Goal: Task Accomplishment & Management: Complete application form

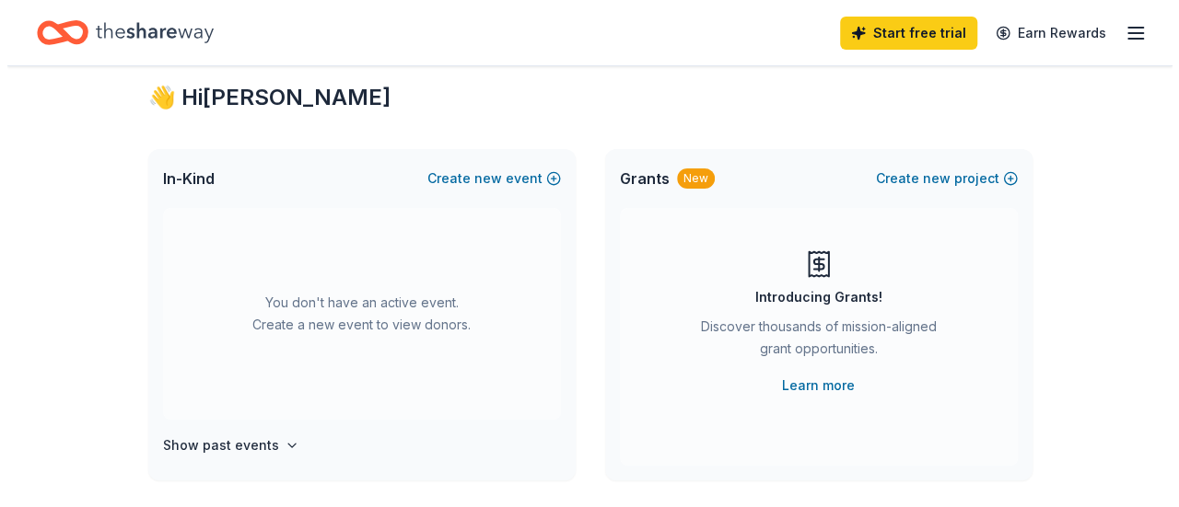
scroll to position [43, 0]
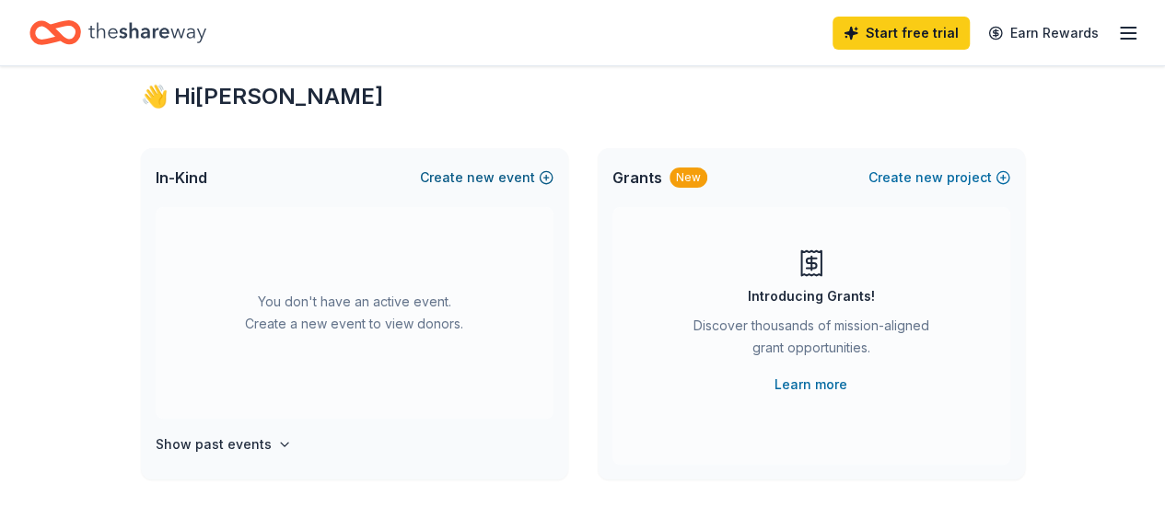
click at [494, 180] on span "new" at bounding box center [481, 178] width 28 height 22
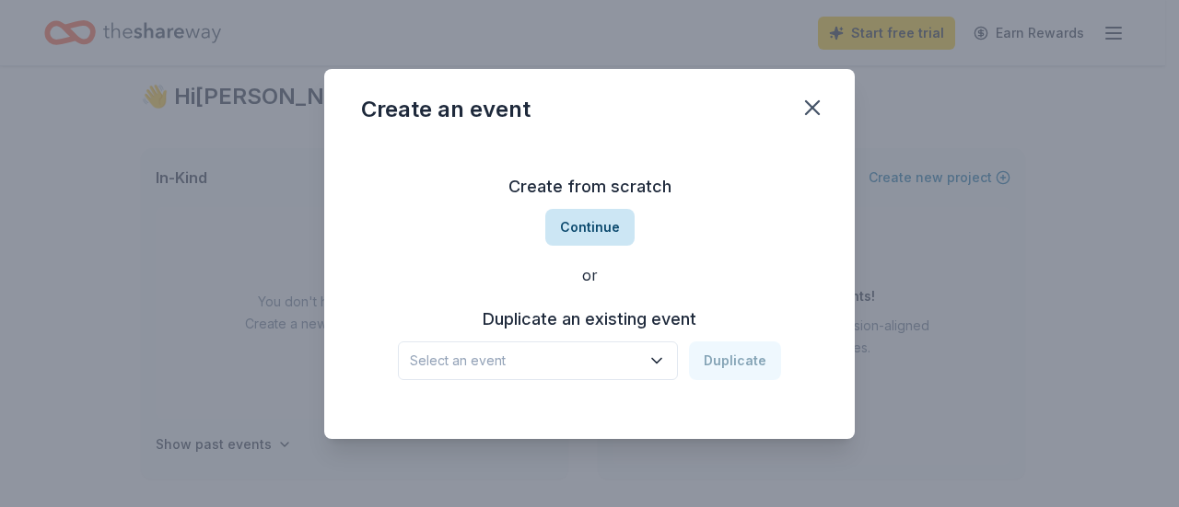
click at [581, 223] on button "Continue" at bounding box center [589, 227] width 89 height 37
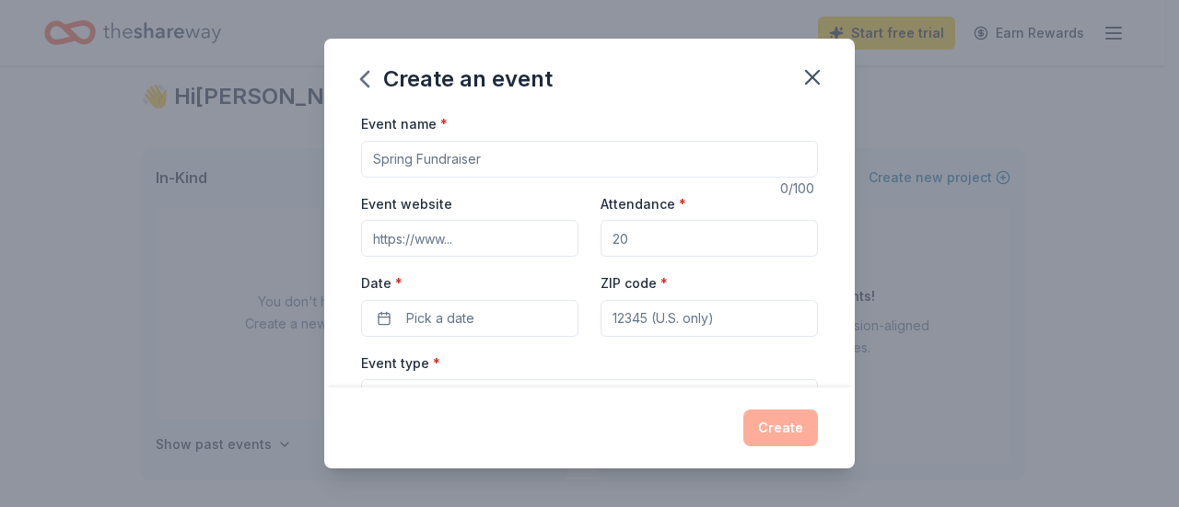
click at [518, 161] on input "Event name *" at bounding box center [589, 159] width 457 height 37
type input "Jazz Night"
click at [653, 248] on input "Attendance *" at bounding box center [708, 238] width 217 height 37
type input "100"
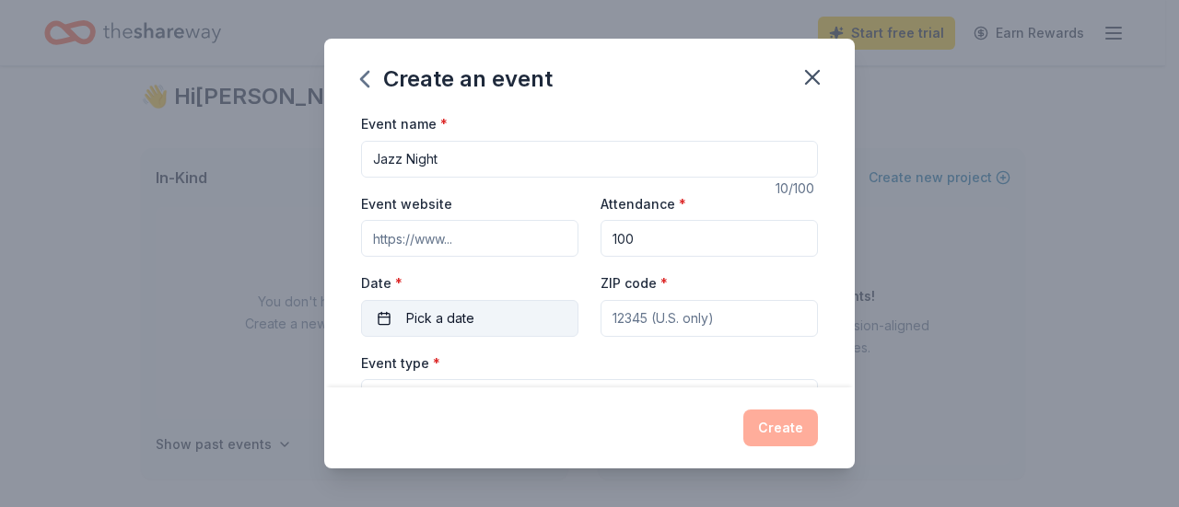
click at [484, 319] on button "Pick a date" at bounding box center [469, 318] width 217 height 37
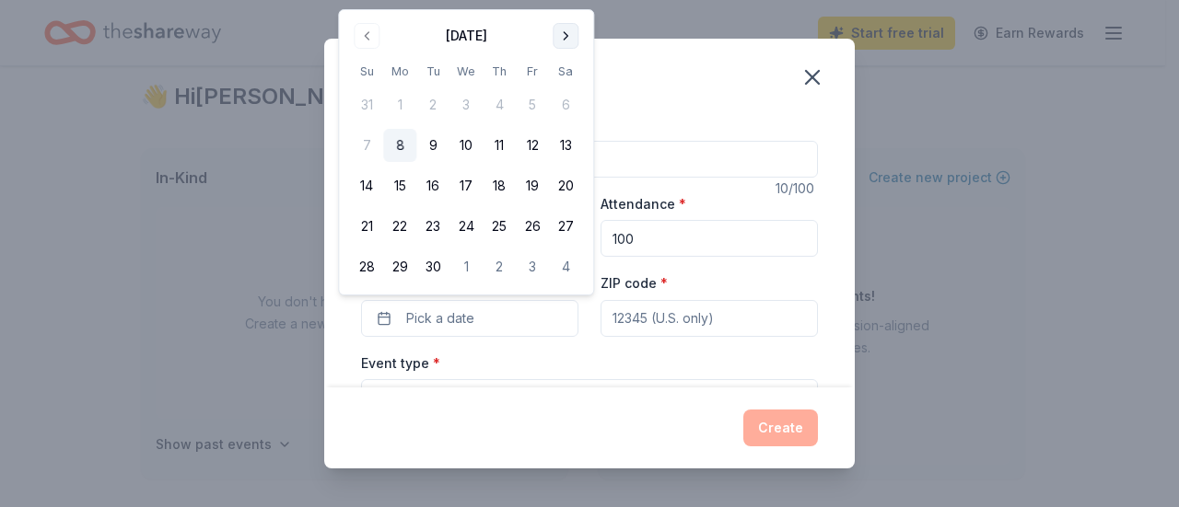
click at [566, 36] on button "Go to next month" at bounding box center [565, 36] width 26 height 26
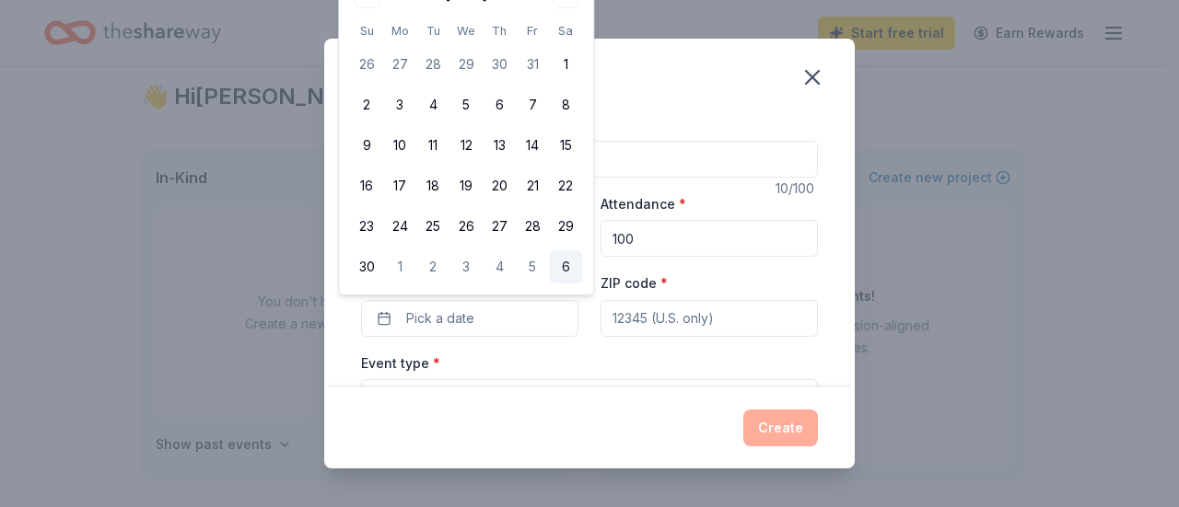
click at [567, 273] on button "6" at bounding box center [565, 266] width 33 height 33
click at [704, 319] on input "ZIP code *" at bounding box center [708, 318] width 217 height 37
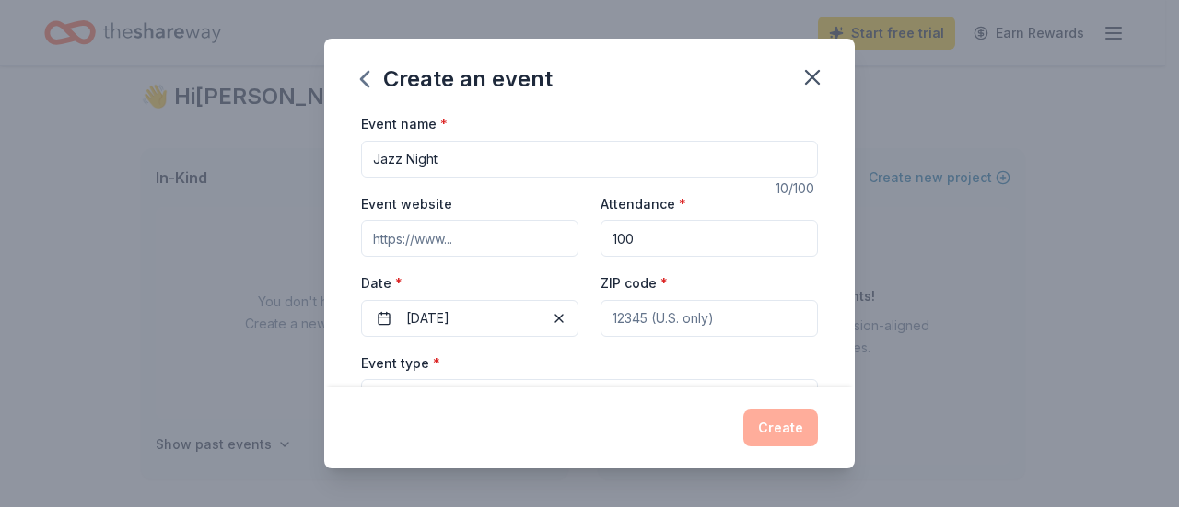
click at [737, 314] on input "ZIP code *" at bounding box center [708, 318] width 217 height 37
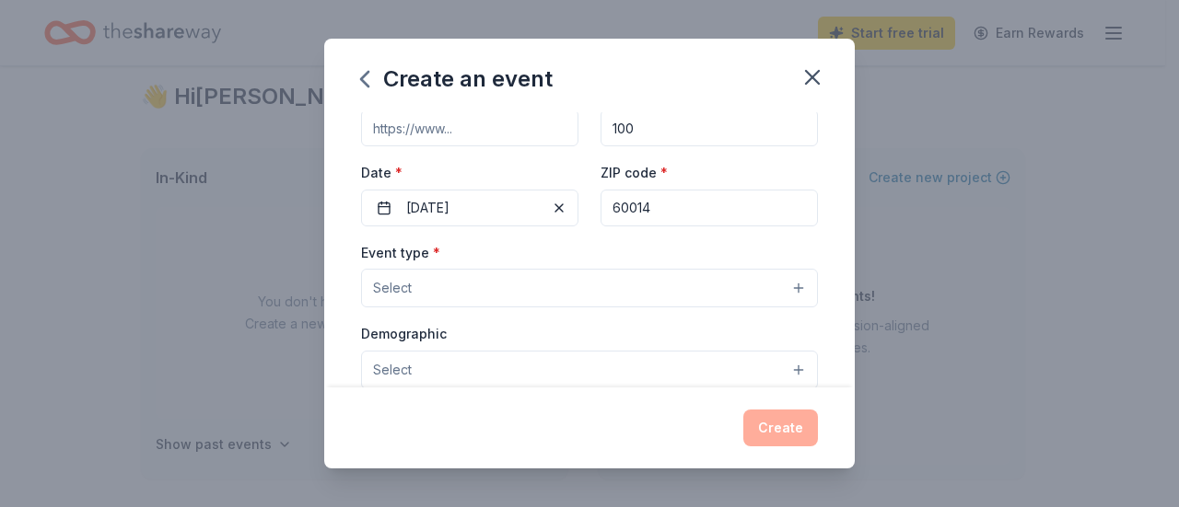
scroll to position [118, 0]
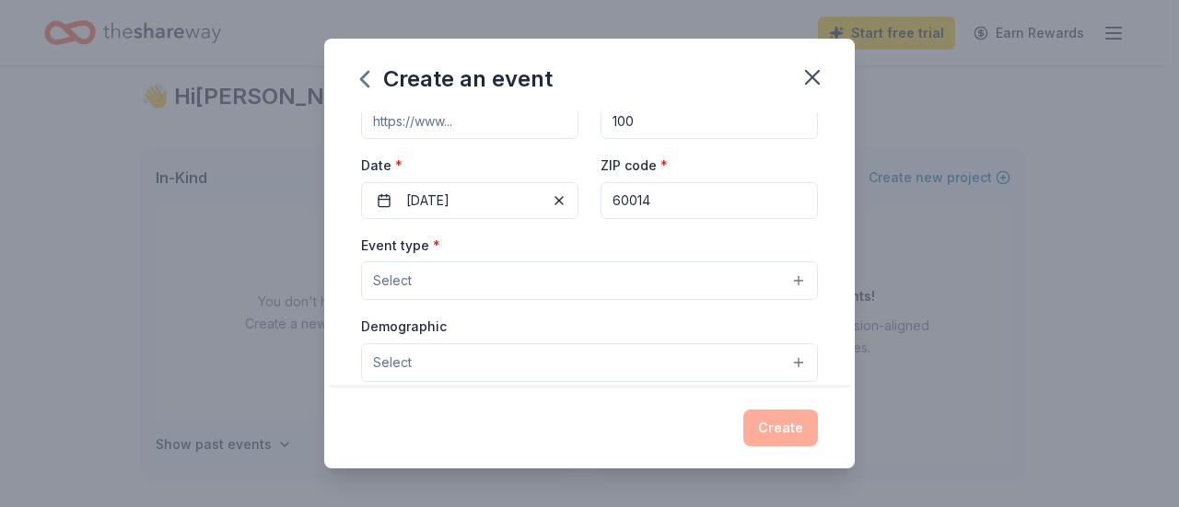
type input "60014"
click at [777, 279] on button "Select" at bounding box center [589, 280] width 457 height 39
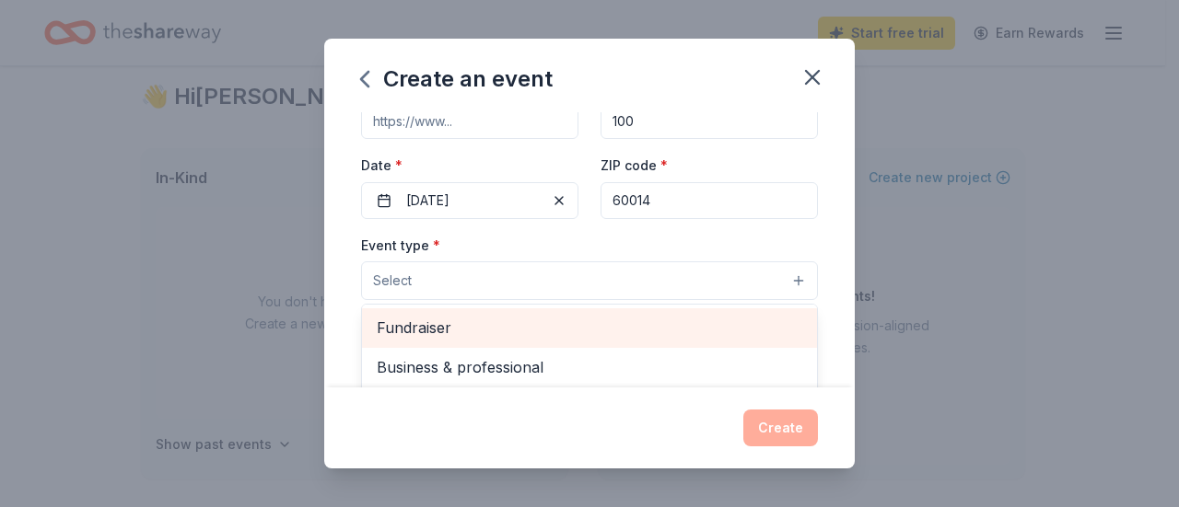
click at [681, 318] on span "Fundraiser" at bounding box center [589, 328] width 425 height 24
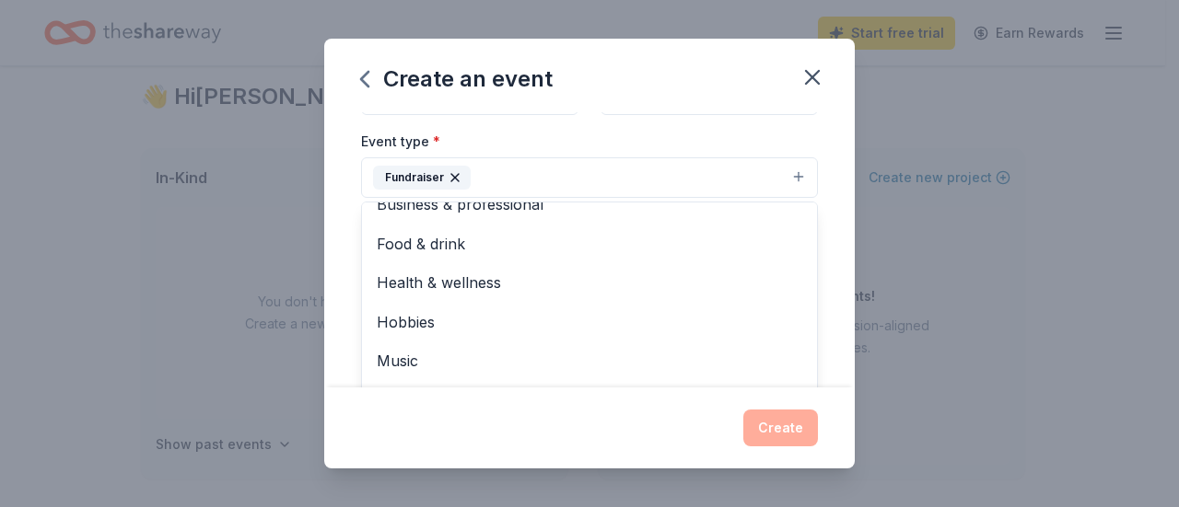
scroll to position [272, 0]
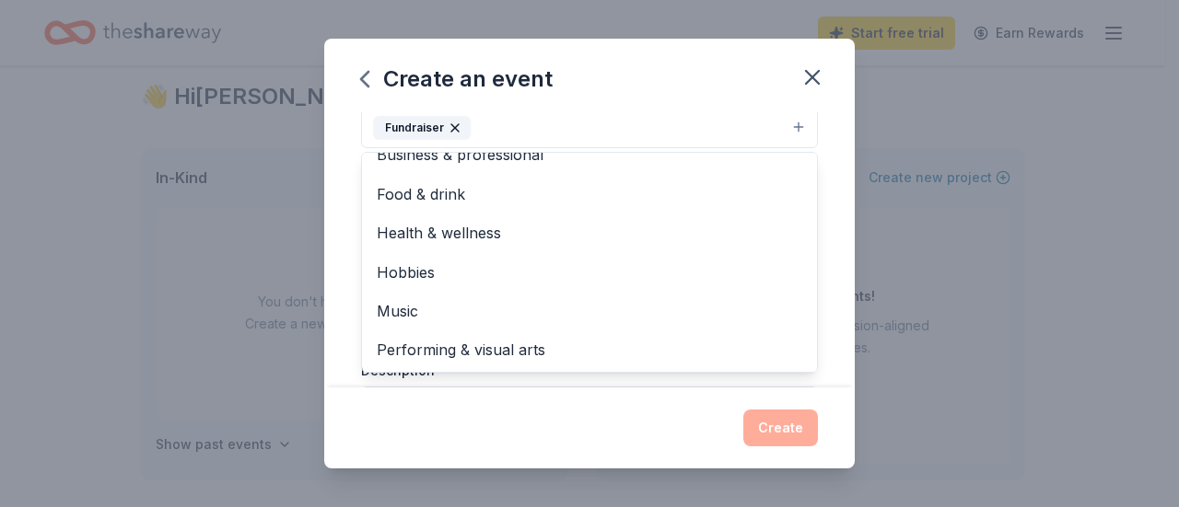
click at [825, 285] on div "Event name * Jazz Night 10 /100 Event website Attendance * 100 Date * [DATE] ZI…" at bounding box center [589, 249] width 530 height 275
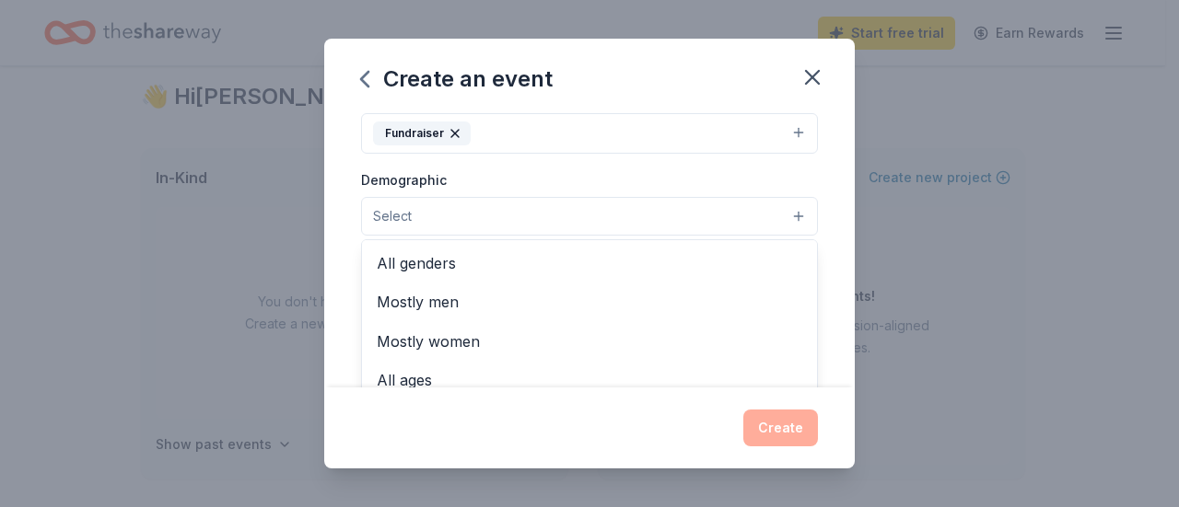
click at [784, 209] on button "Select" at bounding box center [589, 216] width 457 height 39
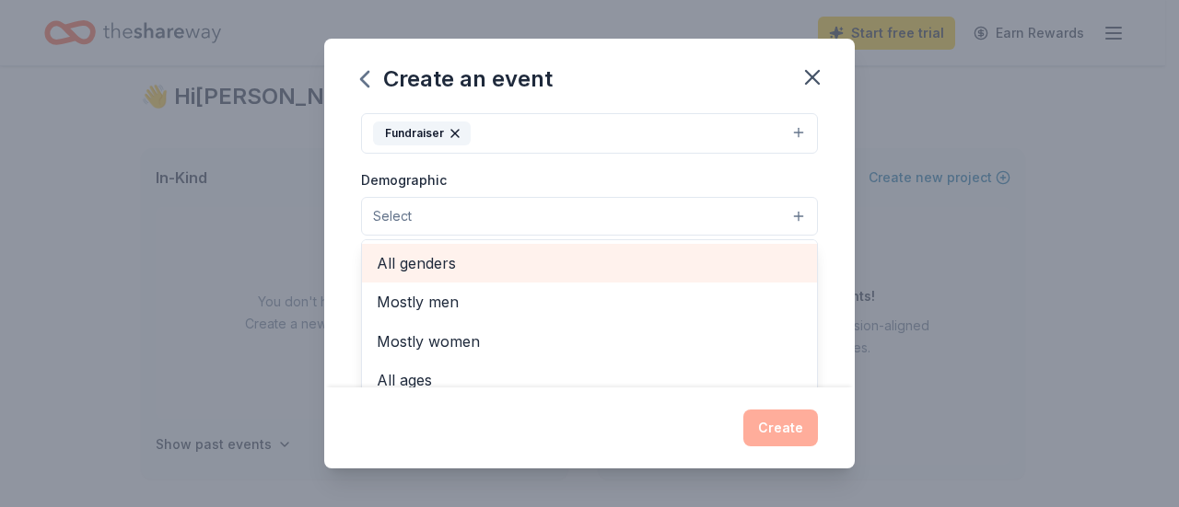
click at [679, 261] on span "All genders" at bounding box center [589, 263] width 425 height 24
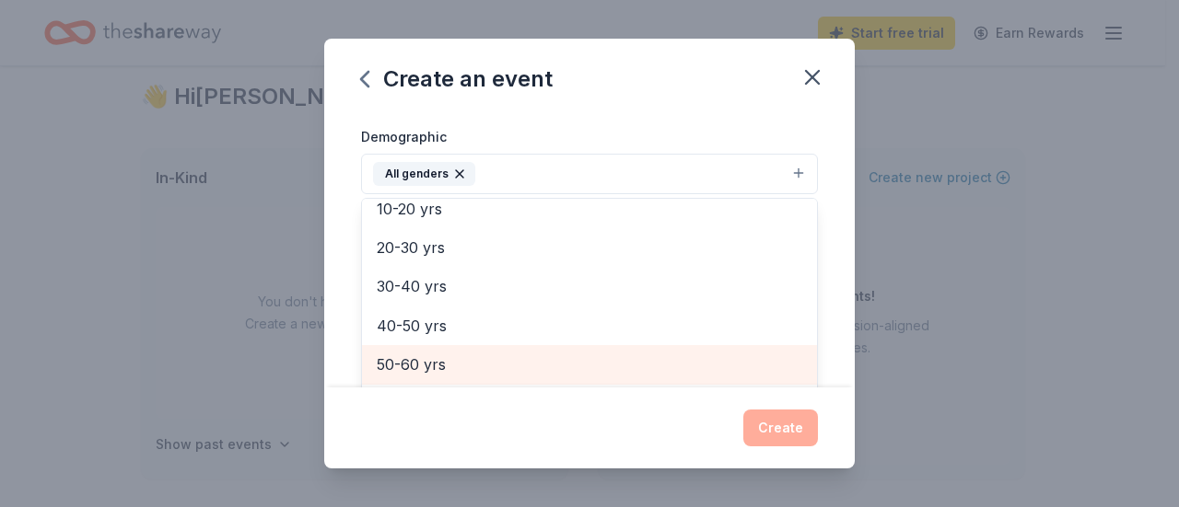
scroll to position [168, 0]
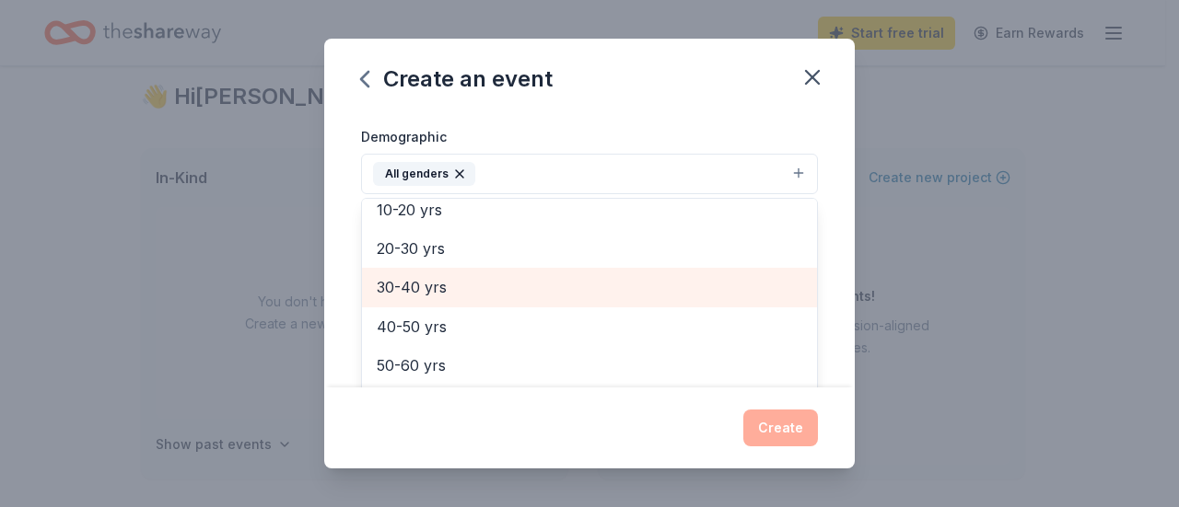
click at [703, 292] on span "30-40 yrs" at bounding box center [589, 287] width 425 height 24
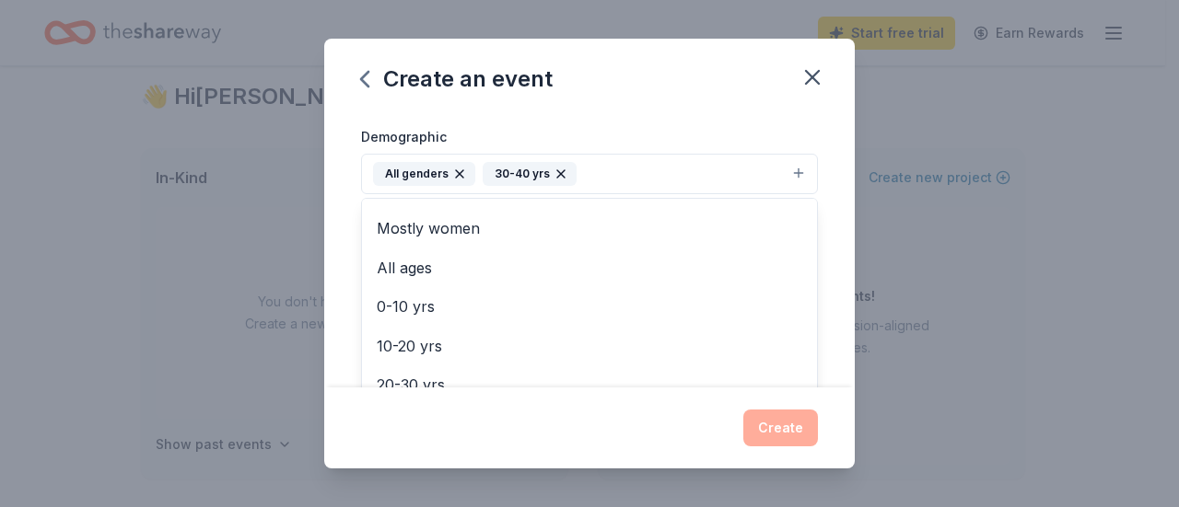
scroll to position [26, 0]
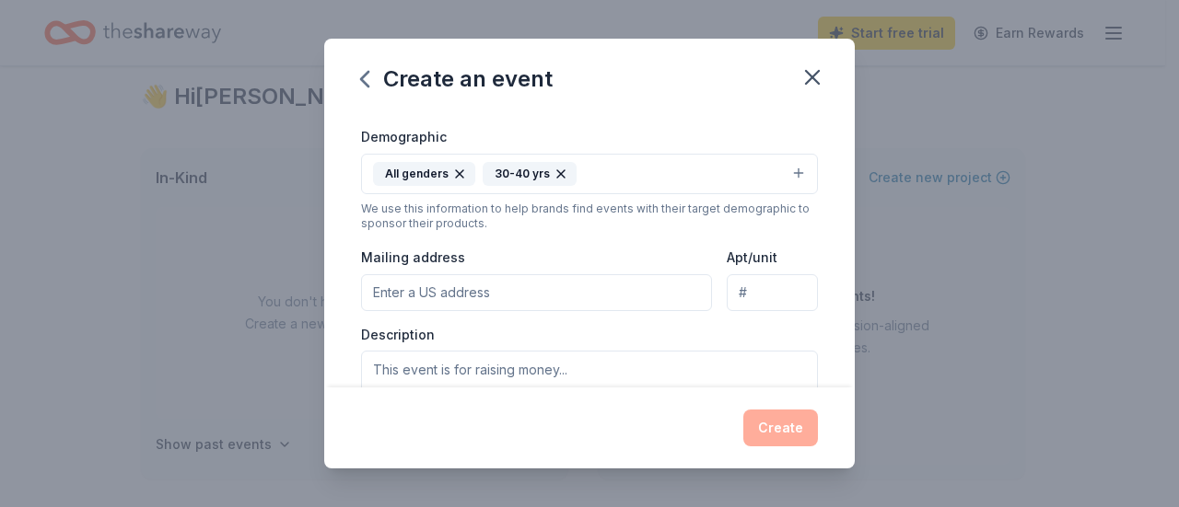
click at [553, 167] on icon "button" at bounding box center [560, 174] width 15 height 15
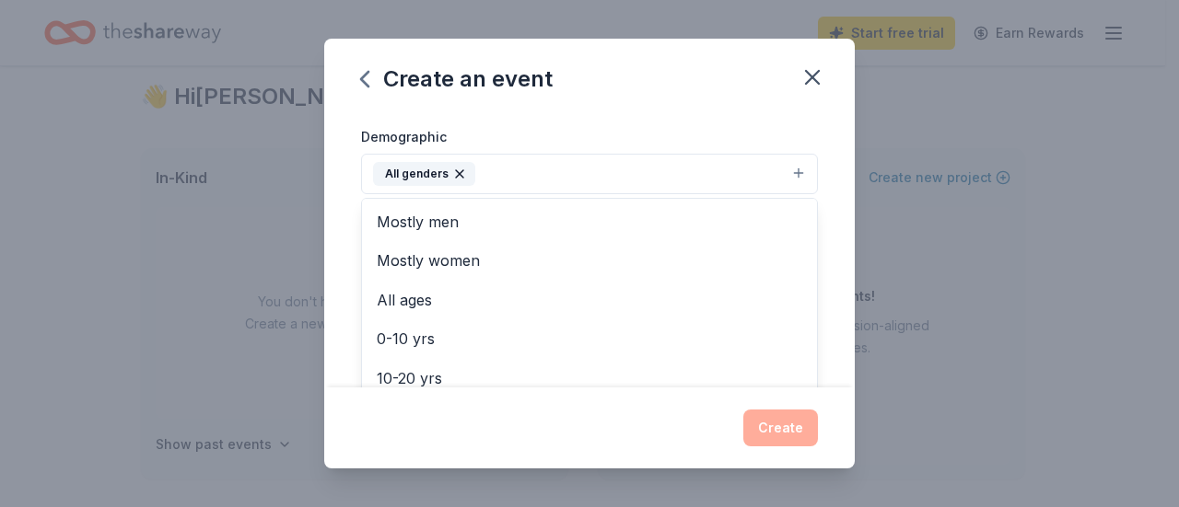
click at [552, 168] on button "All genders" at bounding box center [589, 174] width 457 height 41
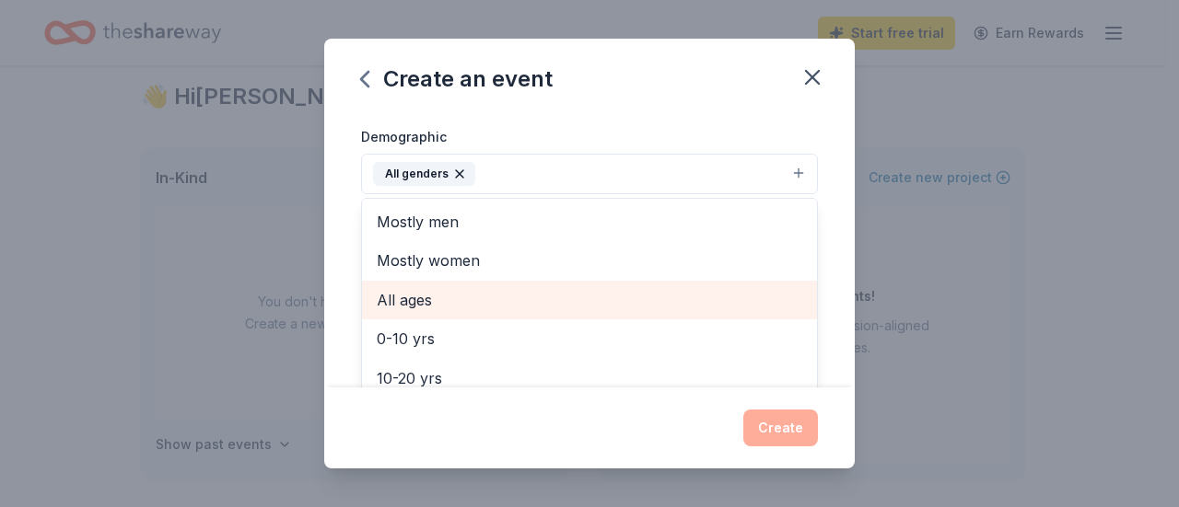
click at [470, 294] on span "All ages" at bounding box center [589, 300] width 425 height 24
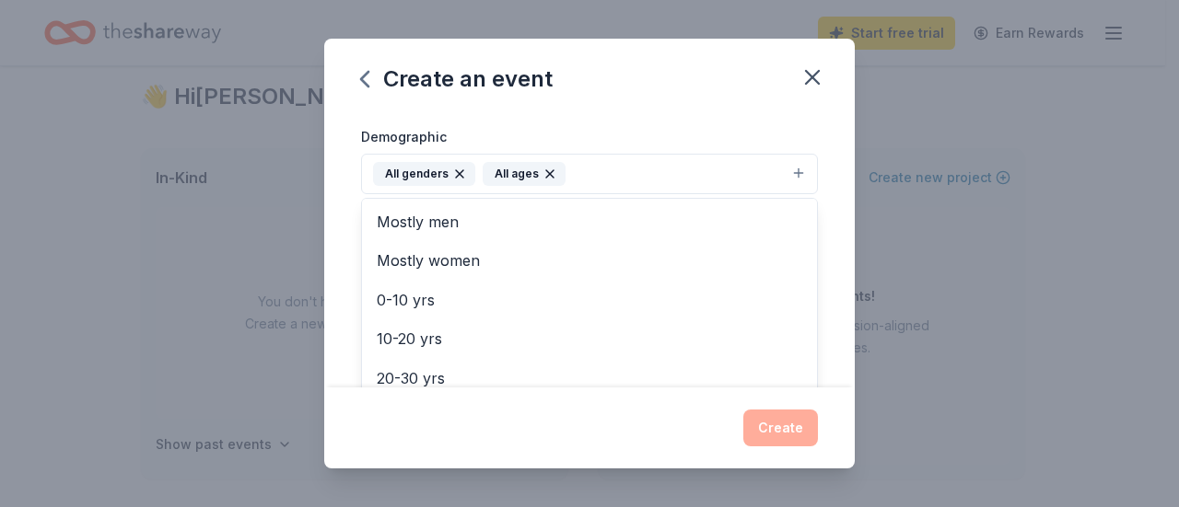
click at [838, 157] on div "Event name * Jazz Night 10 /100 Event website Attendance * 100 Date * [DATE] ZI…" at bounding box center [589, 249] width 530 height 275
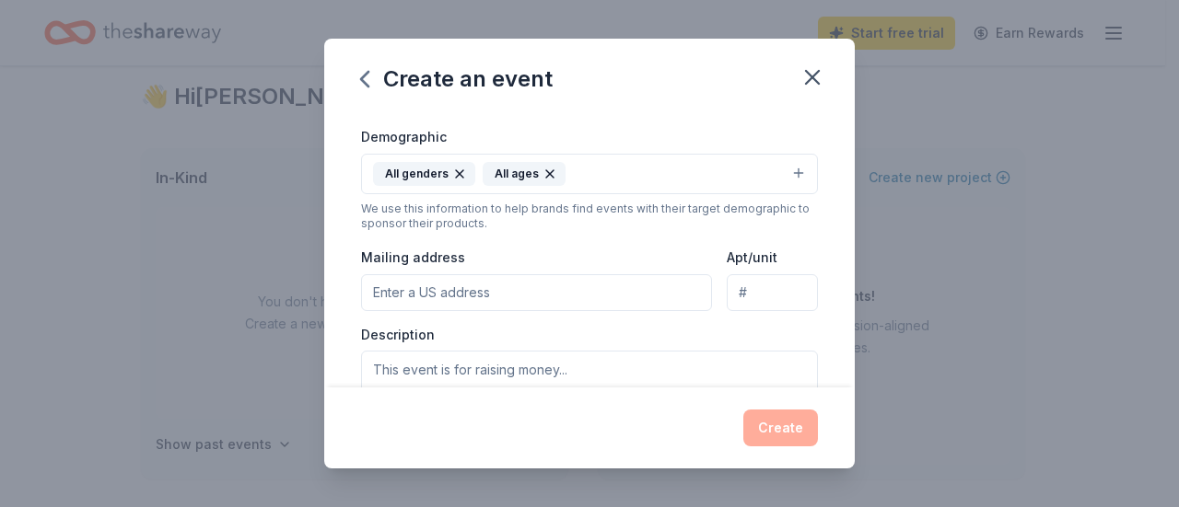
click at [622, 298] on input "Mailing address" at bounding box center [536, 292] width 351 height 37
type input "[STREET_ADDRESS][PERSON_NAME]"
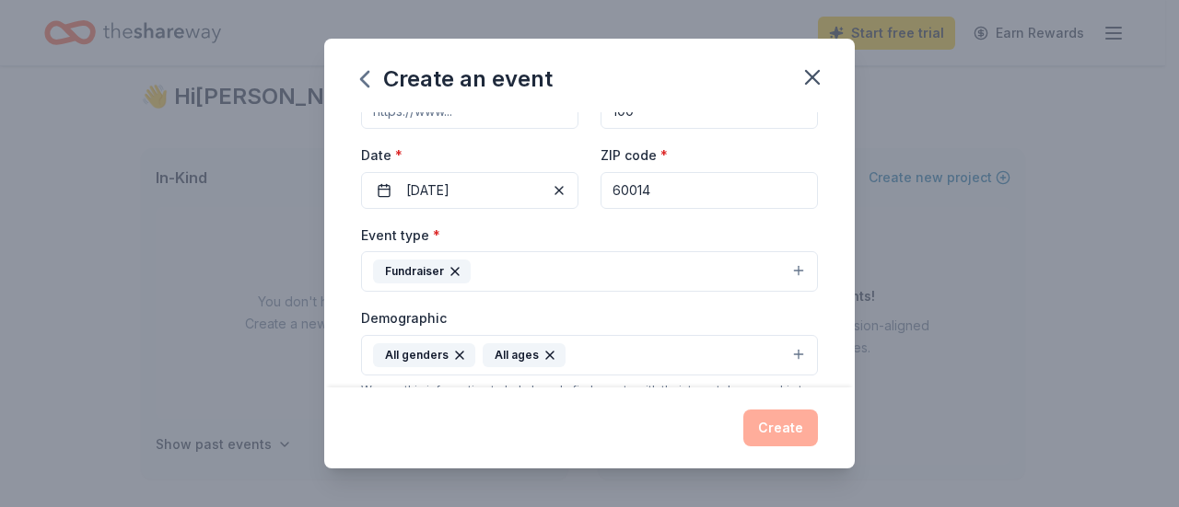
scroll to position [114, 0]
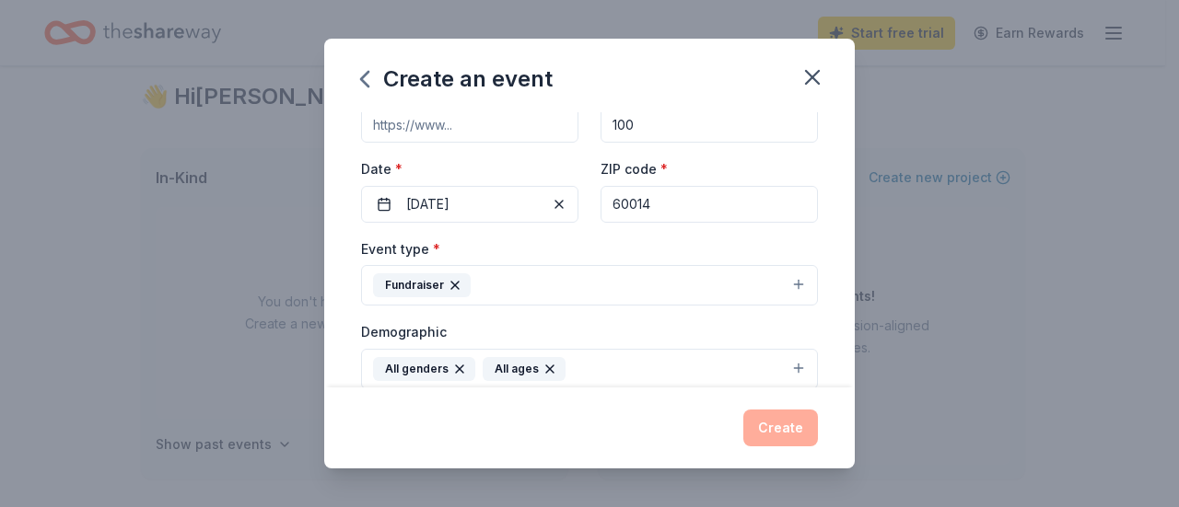
click at [674, 208] on input "60014" at bounding box center [708, 204] width 217 height 37
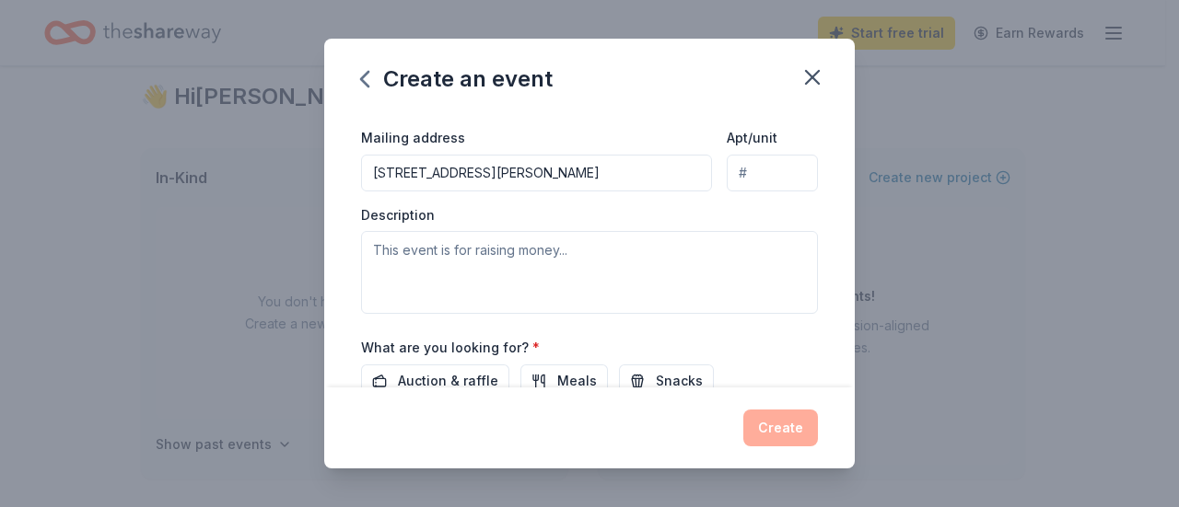
scroll to position [430, 0]
type input "60013"
click at [620, 159] on input "[STREET_ADDRESS][PERSON_NAME]" at bounding box center [536, 172] width 351 height 37
type input "[STREET_ADDRESS][PERSON_NAME]"
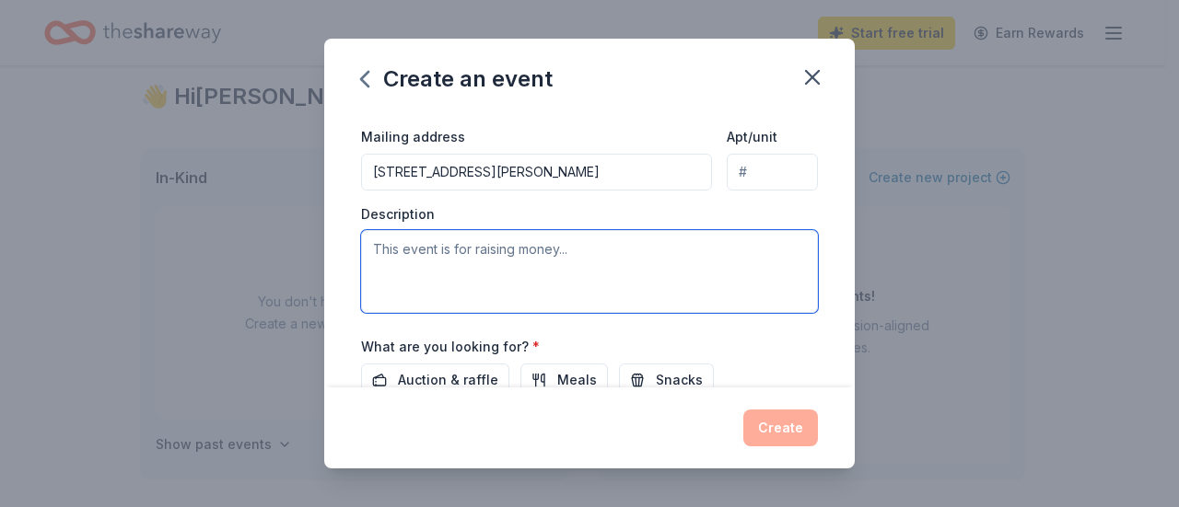
click at [552, 245] on textarea at bounding box center [589, 271] width 457 height 83
type textarea "T"
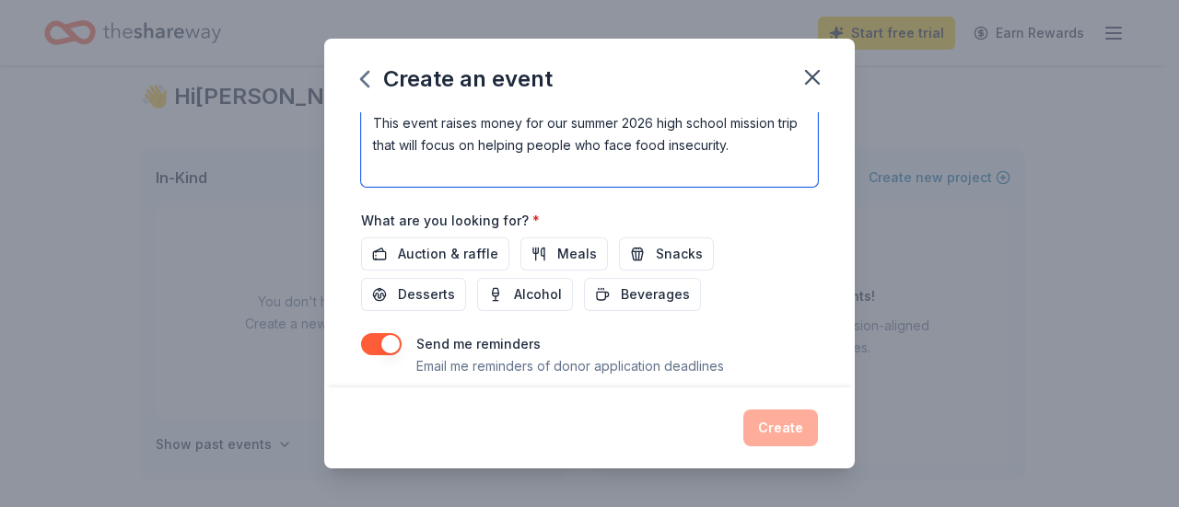
scroll to position [557, 0]
type textarea "This event raises money for our summer 2026 high school mission trip that will …"
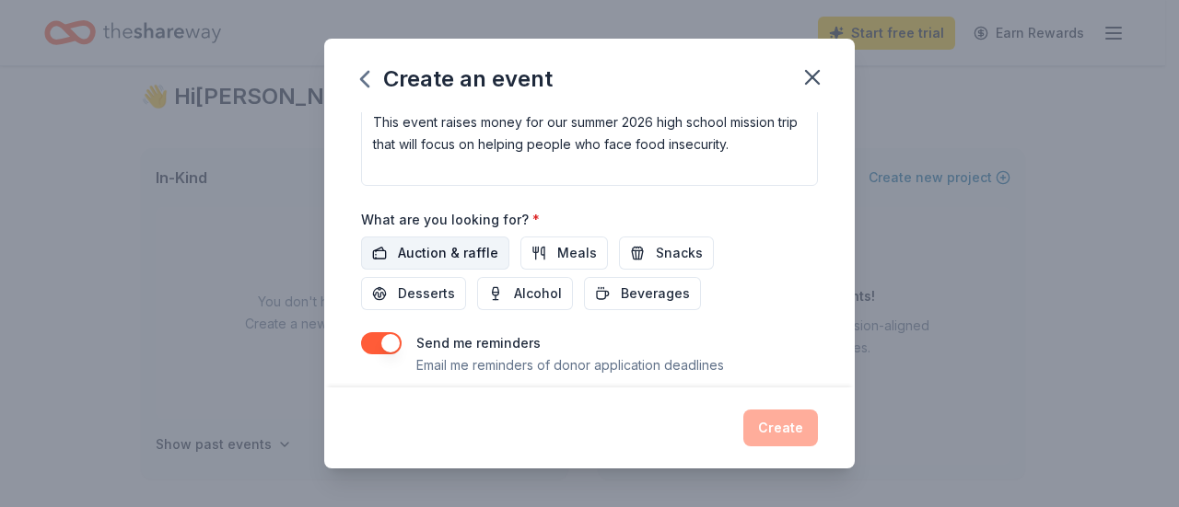
click at [449, 248] on span "Auction & raffle" at bounding box center [448, 253] width 100 height 22
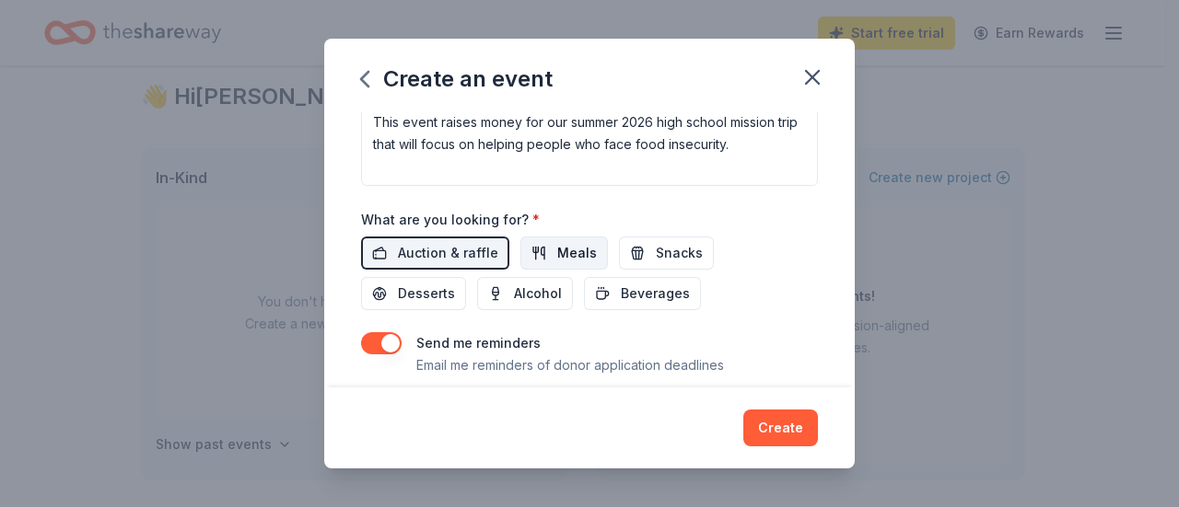
click at [560, 242] on span "Meals" at bounding box center [577, 253] width 40 height 22
click at [656, 242] on span "Snacks" at bounding box center [679, 253] width 47 height 22
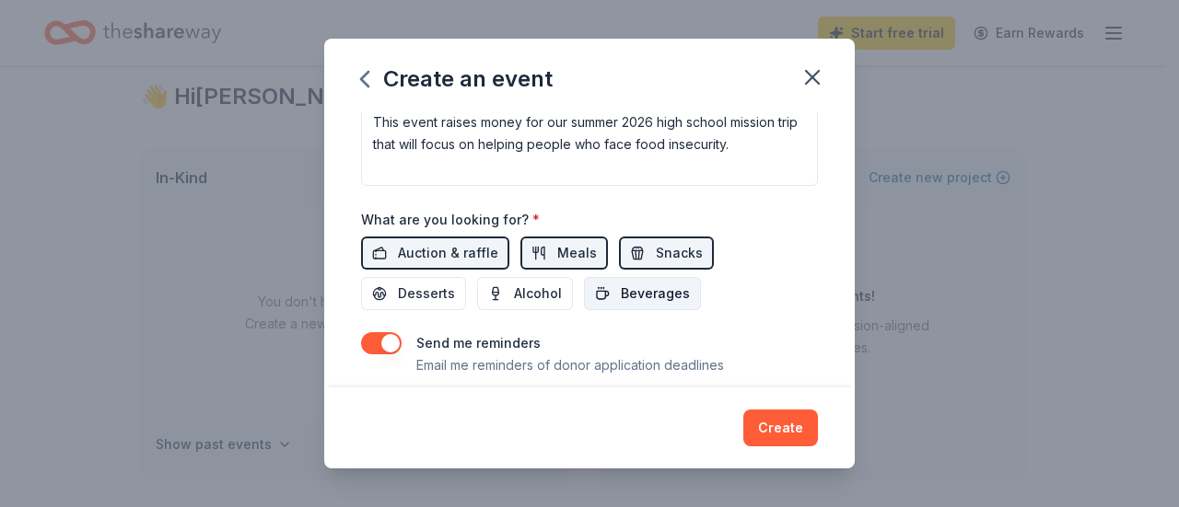
click at [639, 283] on span "Beverages" at bounding box center [655, 294] width 69 height 22
click at [441, 283] on span "Desserts" at bounding box center [426, 294] width 57 height 22
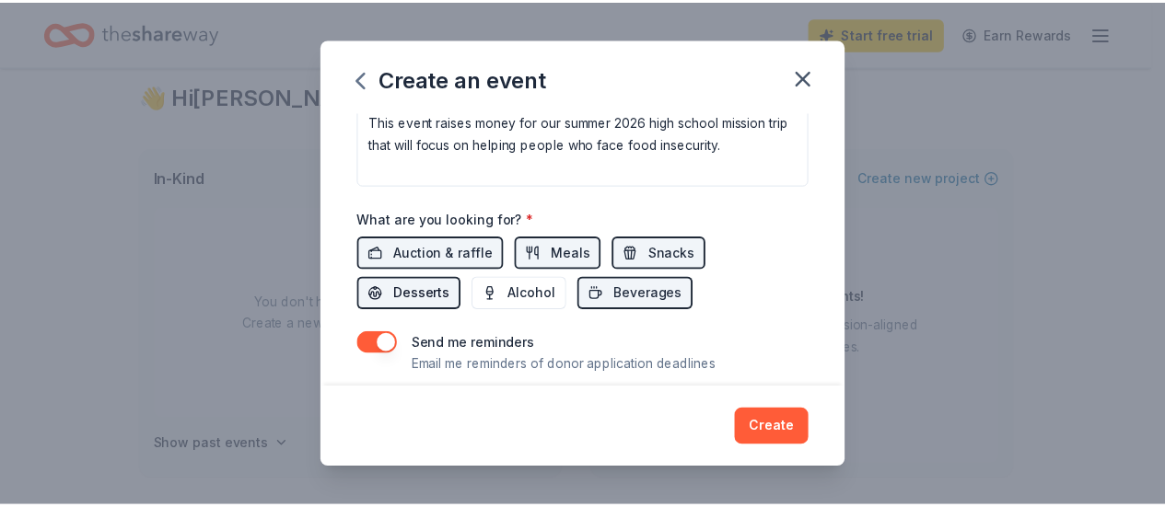
scroll to position [602, 0]
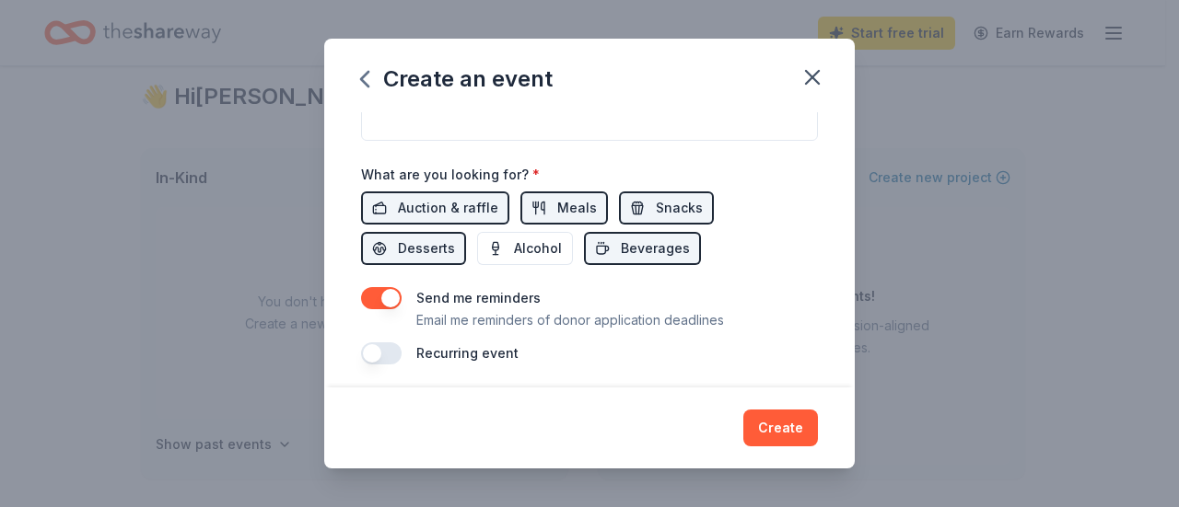
click at [385, 294] on button "button" at bounding box center [381, 298] width 41 height 22
click at [792, 428] on button "Create" at bounding box center [780, 428] width 75 height 37
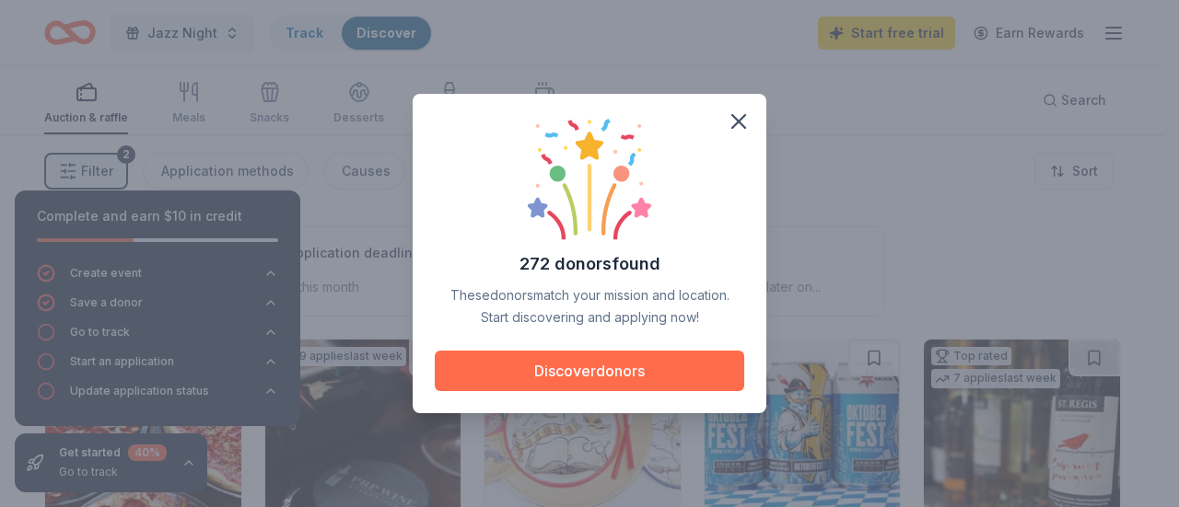
click at [644, 378] on button "Discover donors" at bounding box center [589, 371] width 309 height 41
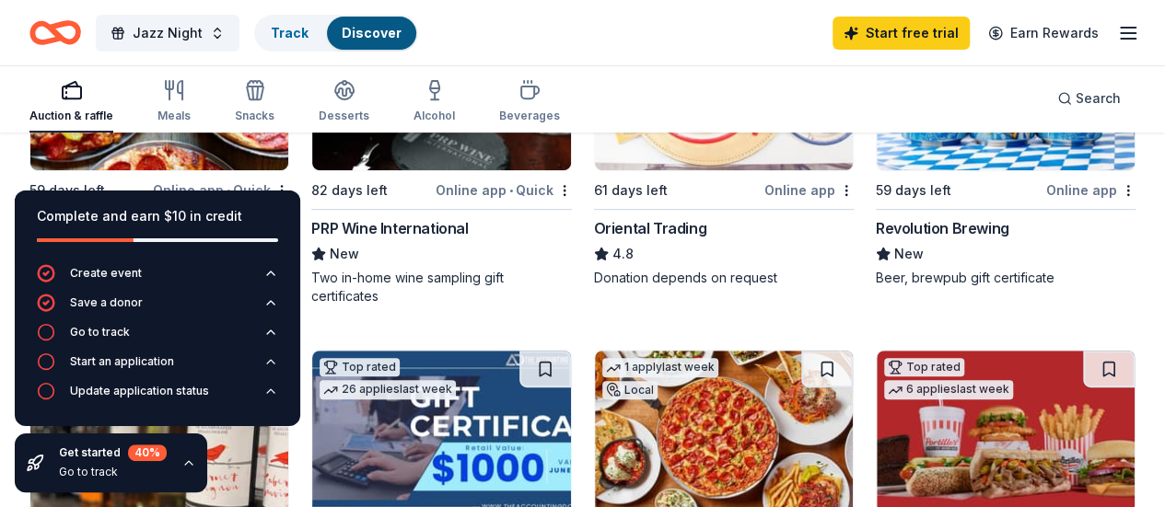
scroll to position [341, 0]
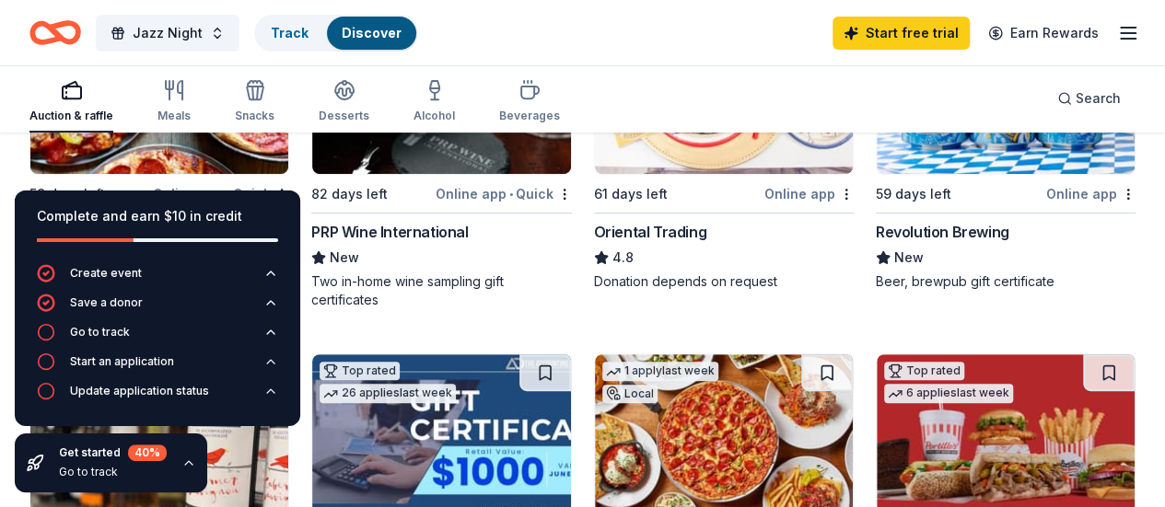
click at [264, 223] on div "Complete and earn $10 in credit" at bounding box center [157, 216] width 241 height 22
click at [653, 41] on div "Jazz Night Track Discover Start free trial Earn Rewards" at bounding box center [582, 32] width 1106 height 43
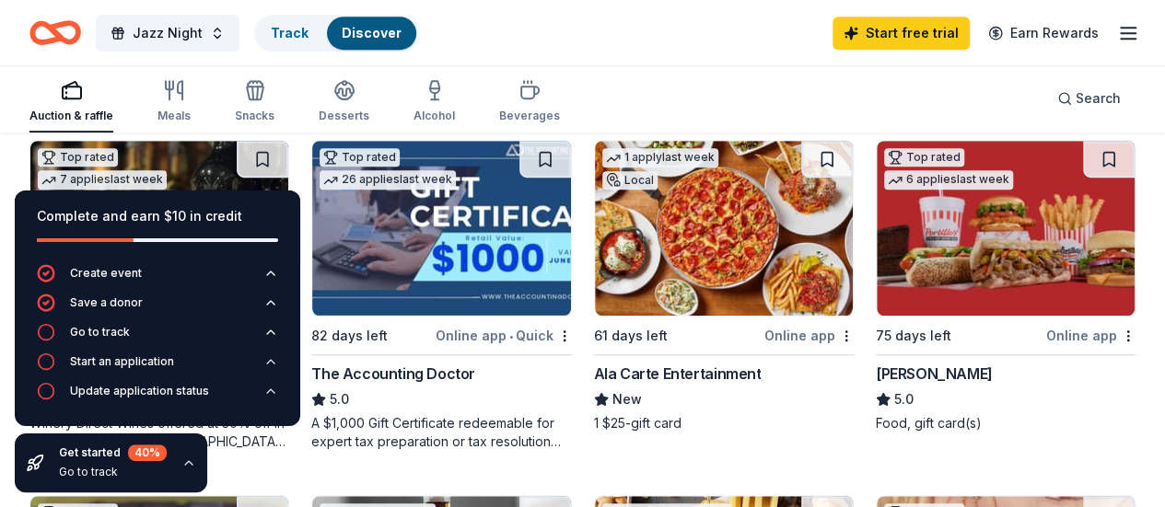
scroll to position [546, 0]
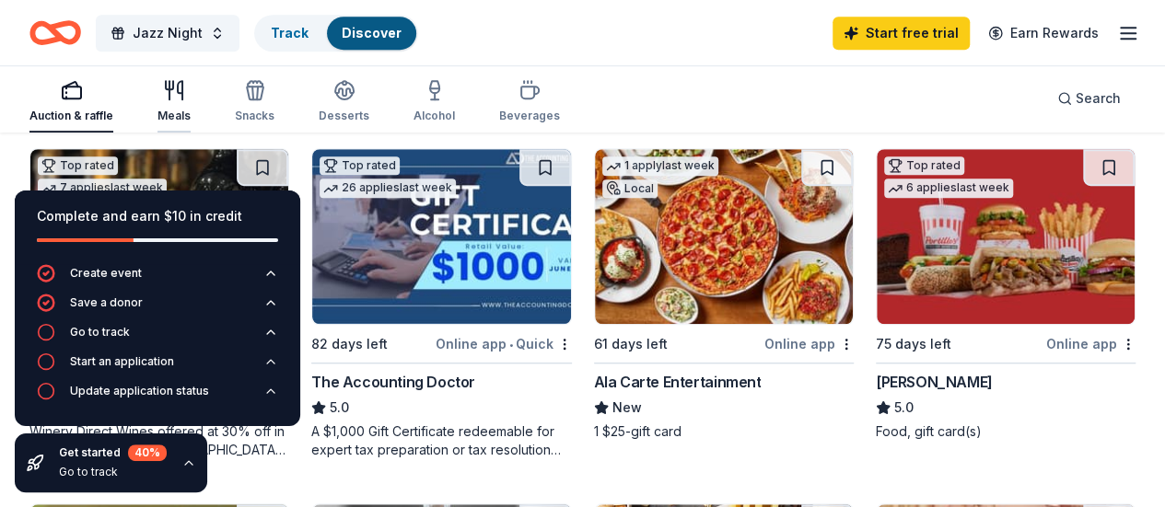
click at [185, 93] on icon "button" at bounding box center [174, 90] width 22 height 22
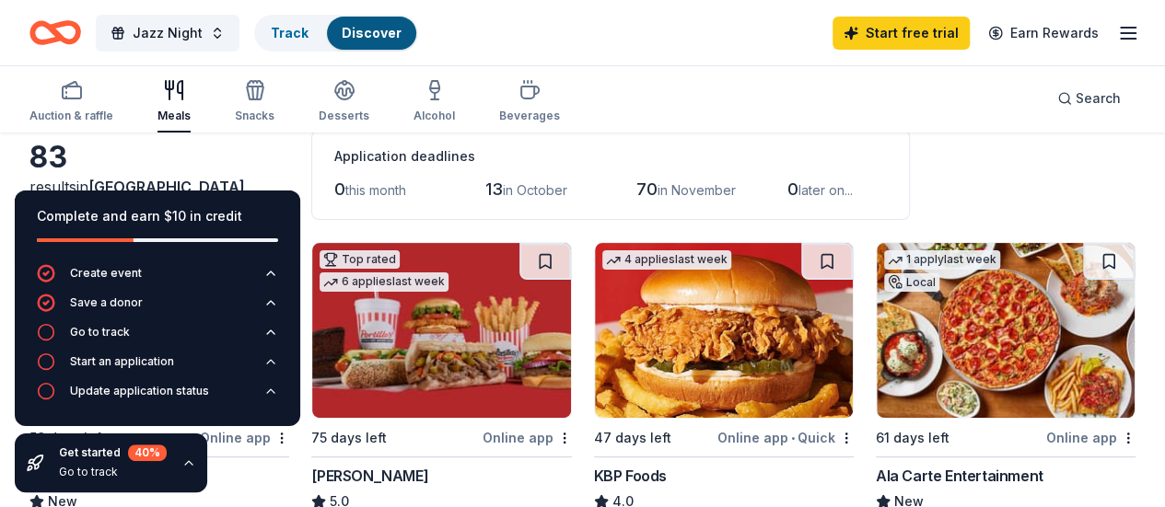
scroll to position [120, 0]
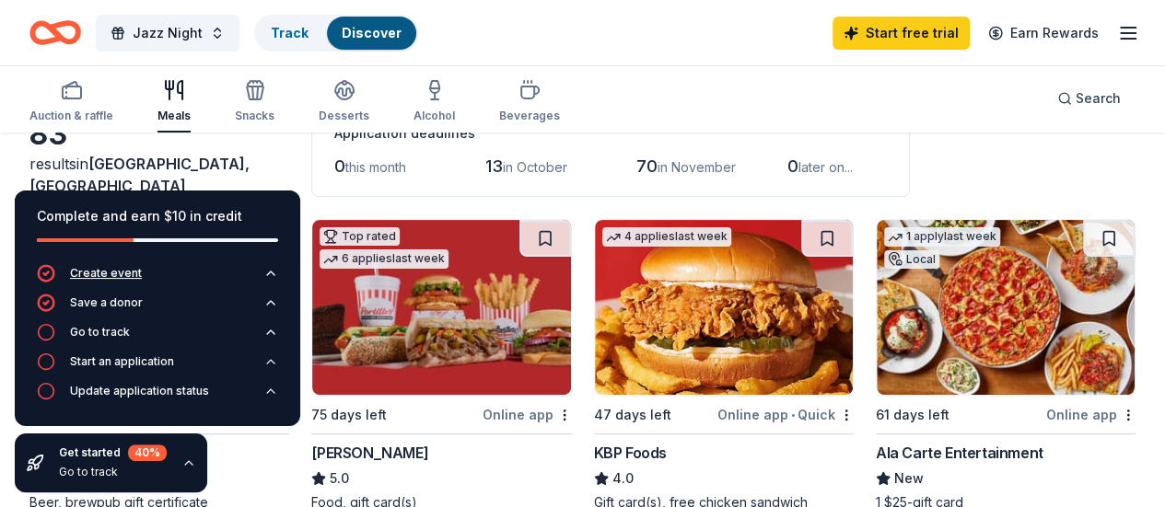
click at [271, 274] on icon "button" at bounding box center [270, 273] width 15 height 15
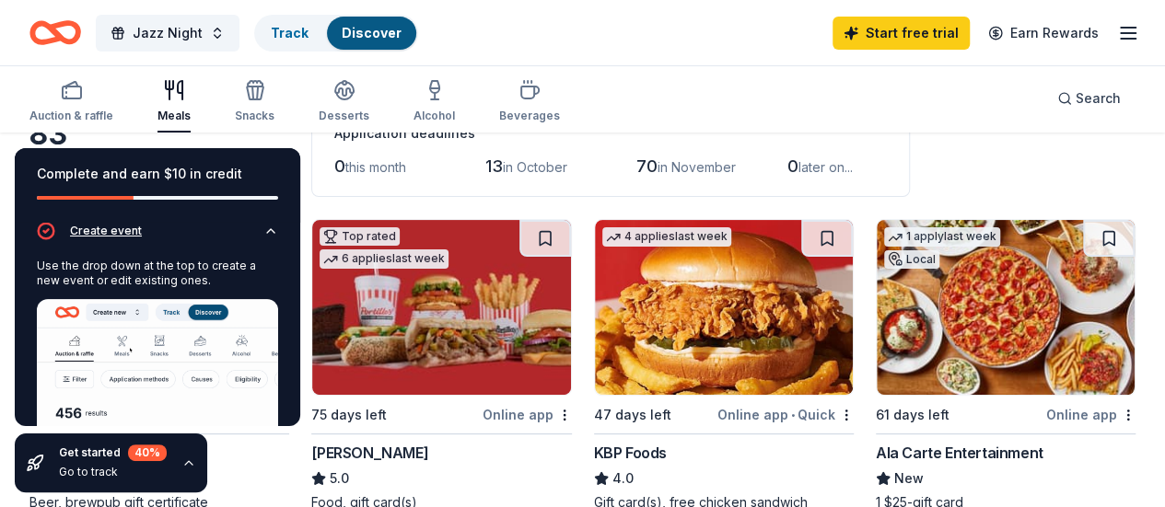
click at [263, 231] on icon "button" at bounding box center [270, 231] width 15 height 15
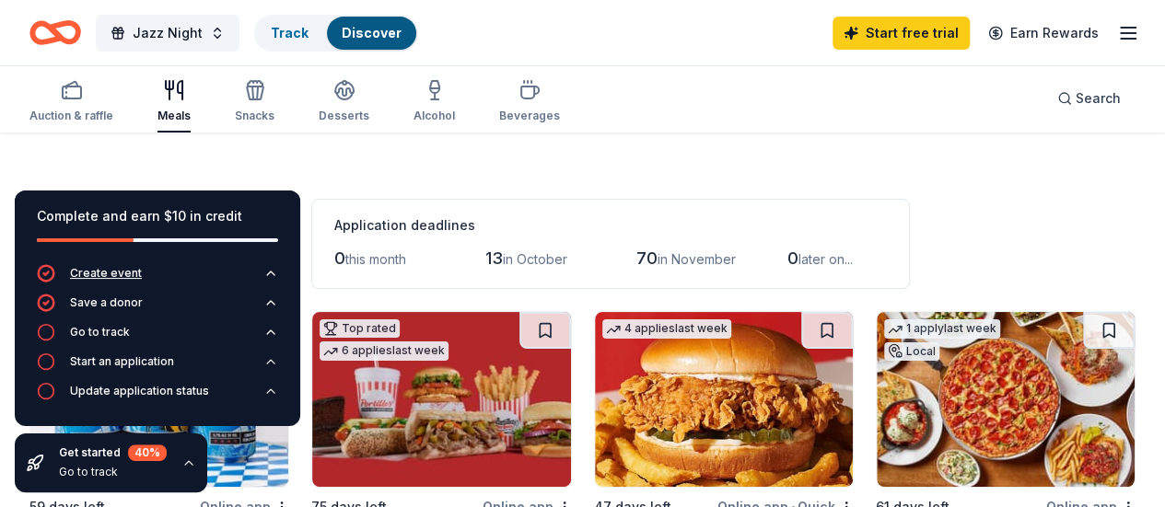
scroll to position [31, 0]
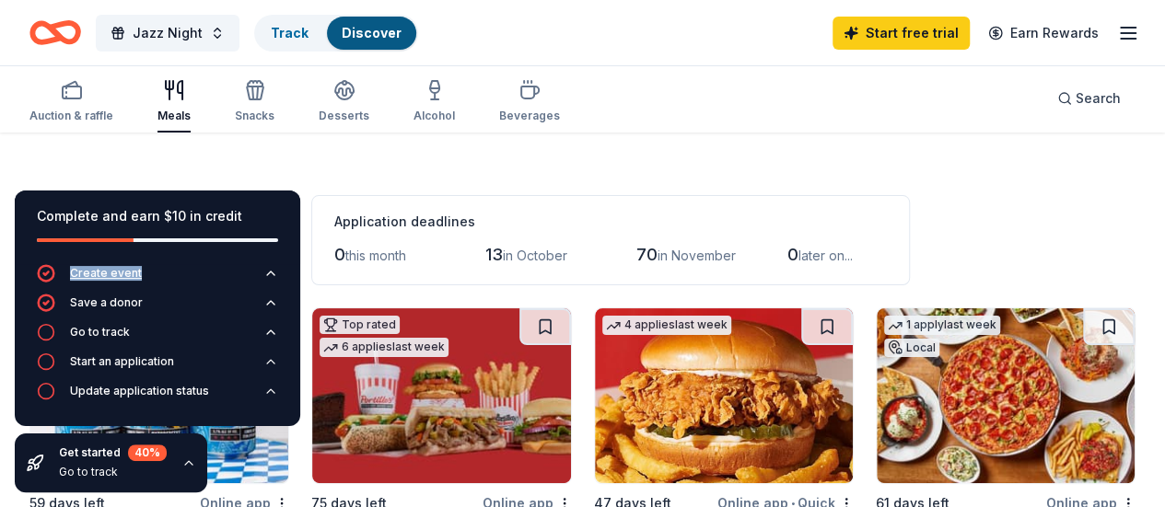
drag, startPoint x: 262, startPoint y: 214, endPoint x: 228, endPoint y: 285, distance: 78.7
click at [228, 285] on div "Complete and earn $10 in credit Create event Save a donor Go to track Start an …" at bounding box center [157, 309] width 285 height 236
click at [192, 461] on icon "button" at bounding box center [188, 463] width 15 height 15
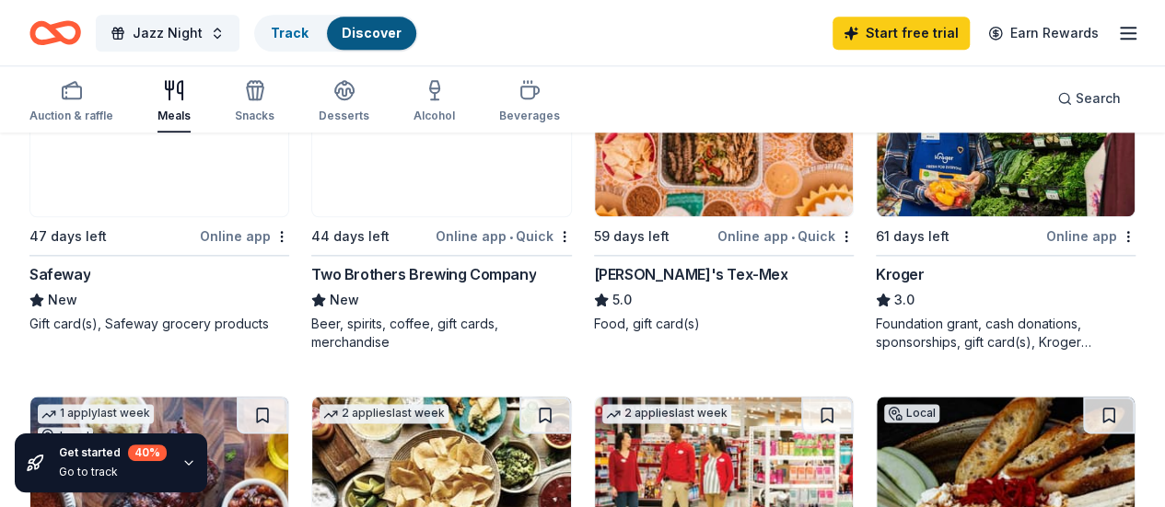
scroll to position [994, 0]
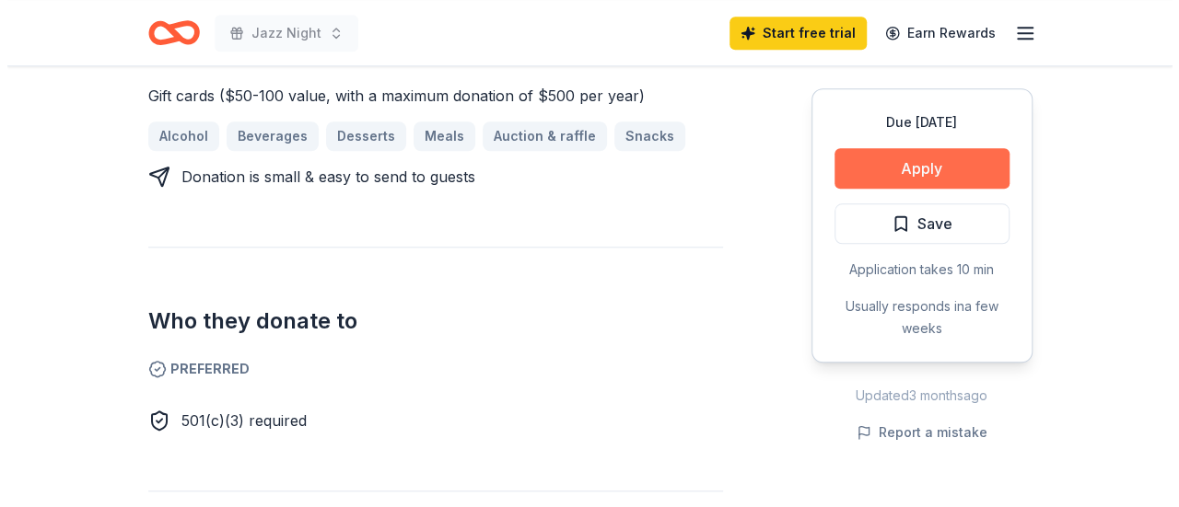
scroll to position [805, 0]
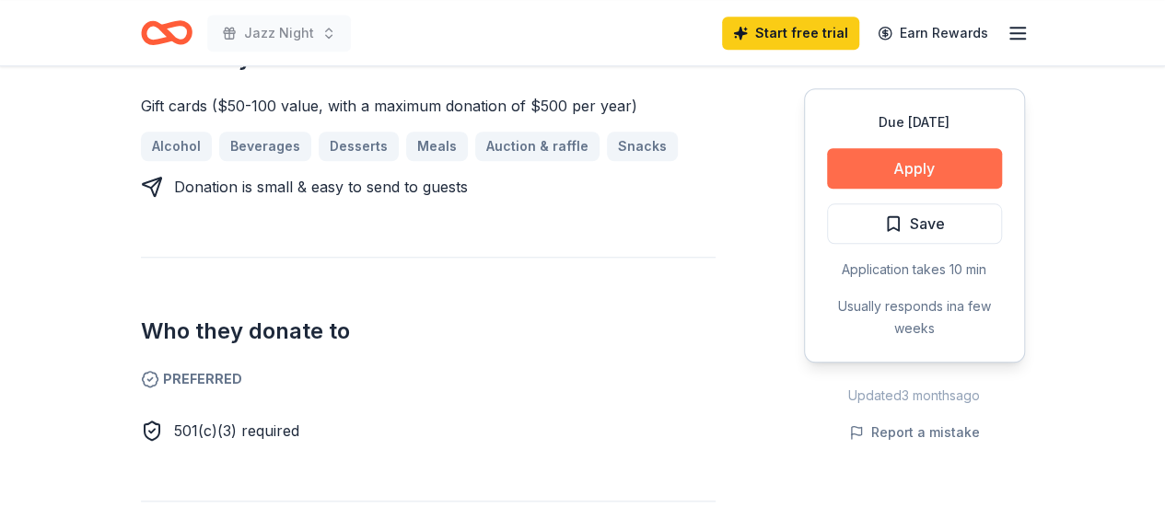
click at [924, 170] on button "Apply" at bounding box center [914, 168] width 175 height 41
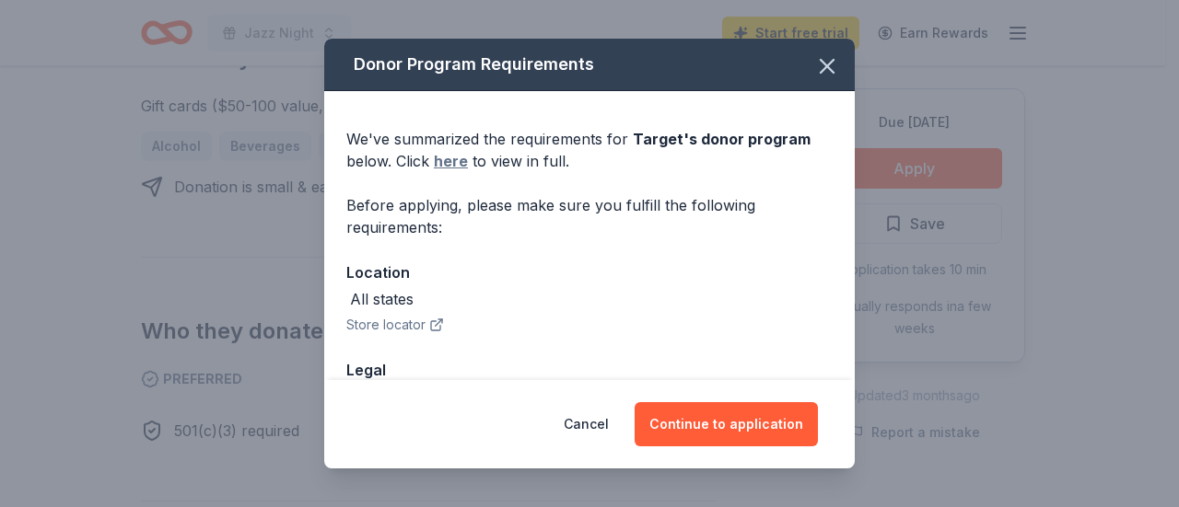
click at [456, 166] on link "here" at bounding box center [451, 161] width 34 height 22
